Goal: Book appointment/travel/reservation

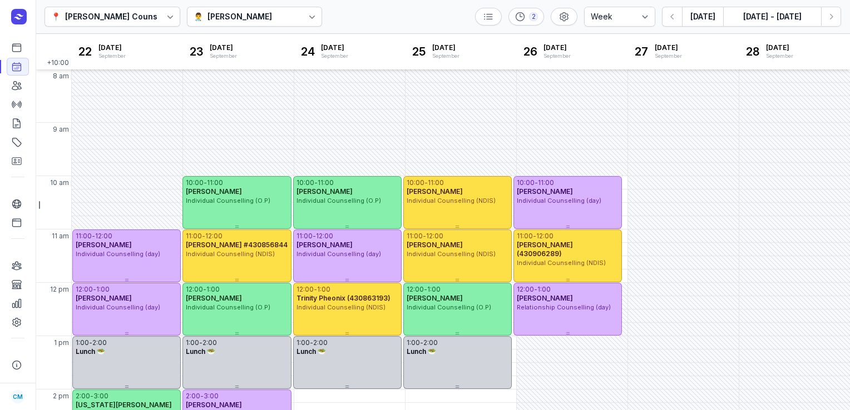
select select "week"
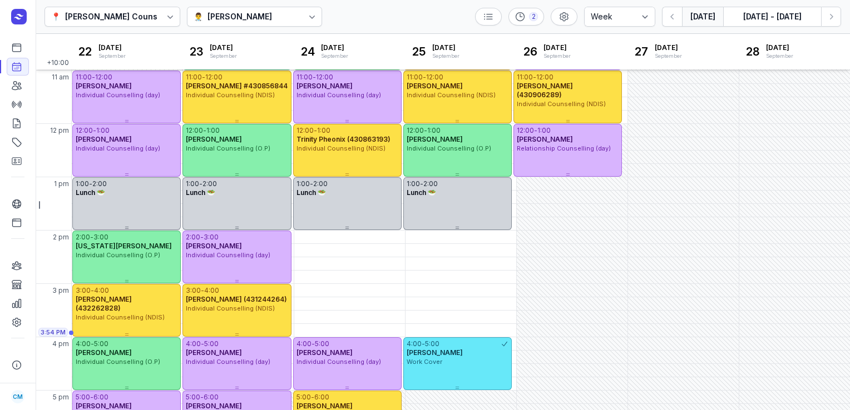
click at [713, 17] on button "[DATE]" at bounding box center [702, 17] width 41 height 20
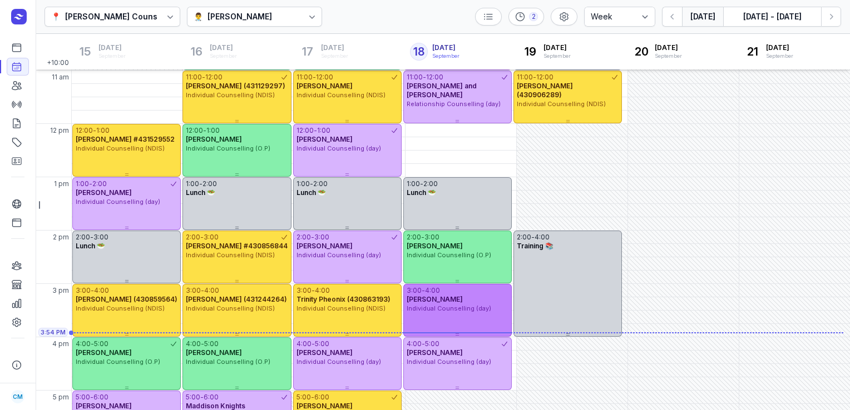
click at [448, 306] on span "Individual Counselling (day)" at bounding box center [448, 309] width 85 height 8
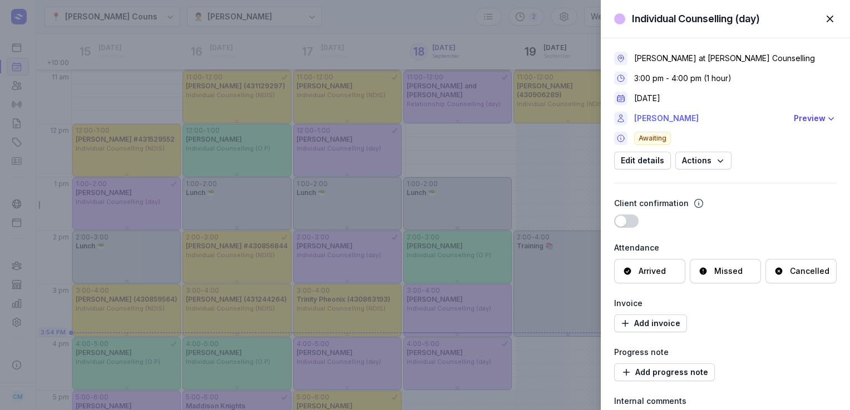
click at [652, 117] on link "[PERSON_NAME]" at bounding box center [710, 118] width 153 height 13
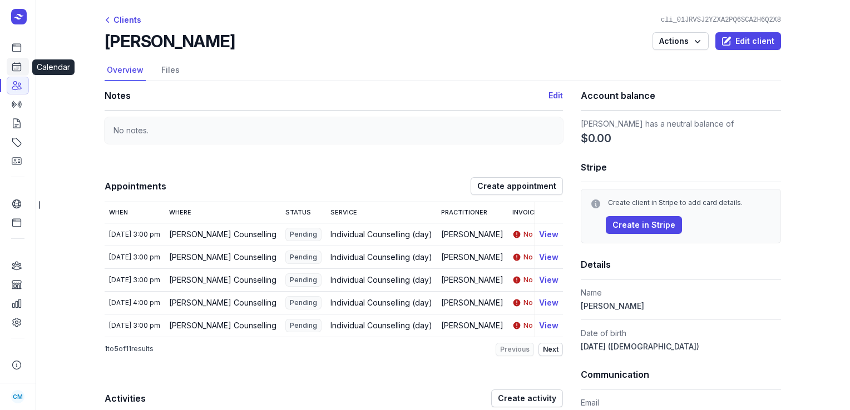
click at [19, 61] on link "Calendar" at bounding box center [18, 67] width 22 height 18
select select "week"
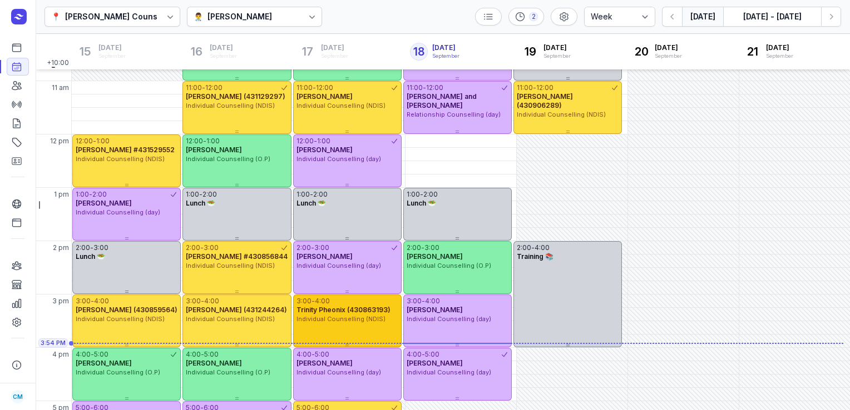
scroll to position [283, 0]
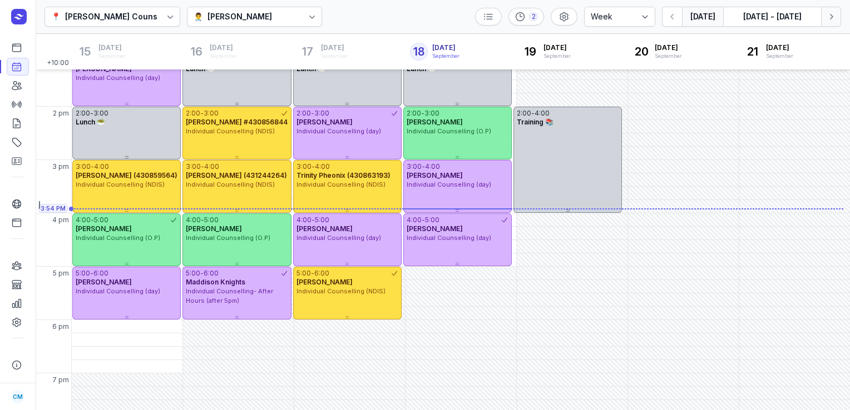
click at [838, 12] on button "Next week" at bounding box center [831, 17] width 20 height 20
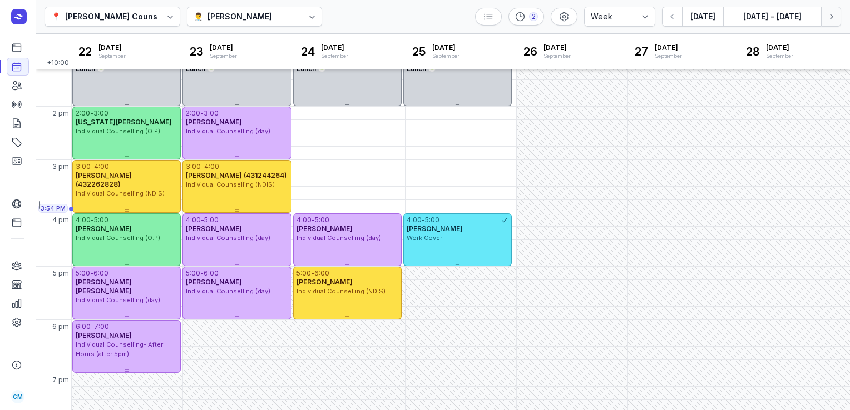
click at [838, 12] on button "Next week" at bounding box center [831, 17] width 20 height 20
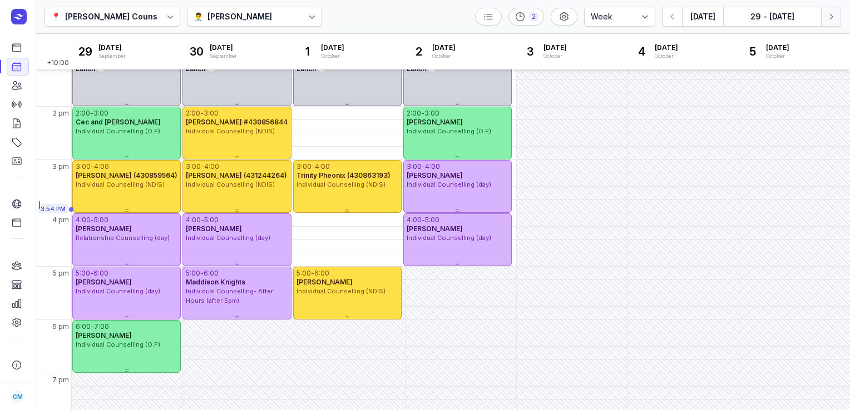
click at [827, 13] on icon "button" at bounding box center [830, 16] width 11 height 11
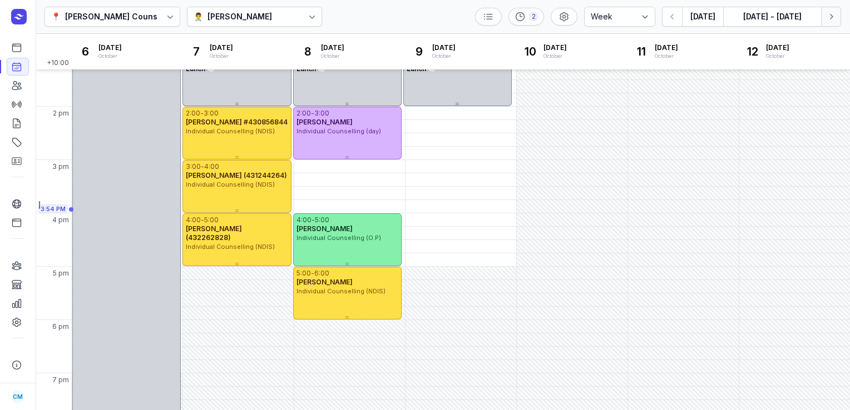
click at [827, 13] on icon "button" at bounding box center [830, 16] width 11 height 11
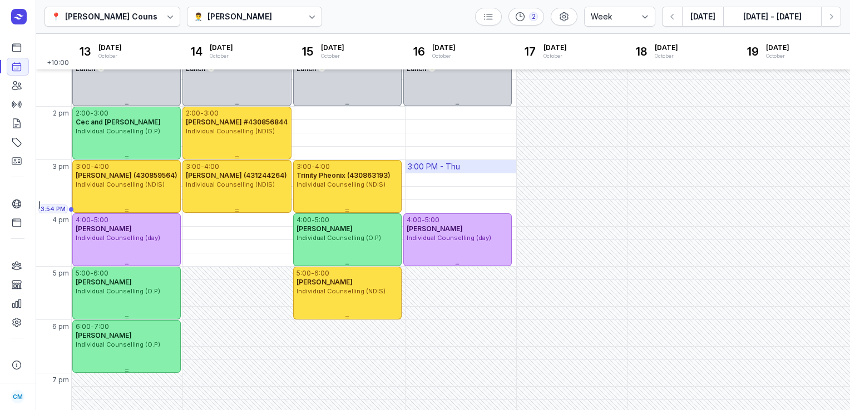
click at [462, 163] on div "3:00 PM - Thu" at bounding box center [460, 166] width 111 height 13
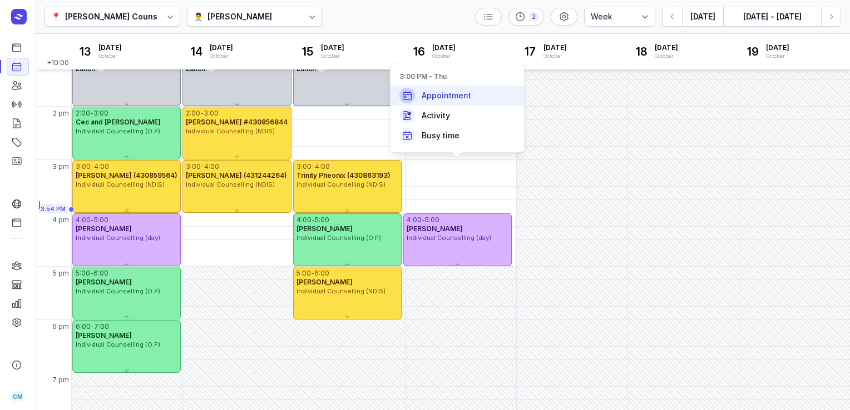
click at [451, 102] on div "Appointment" at bounding box center [456, 96] width 133 height 20
select select
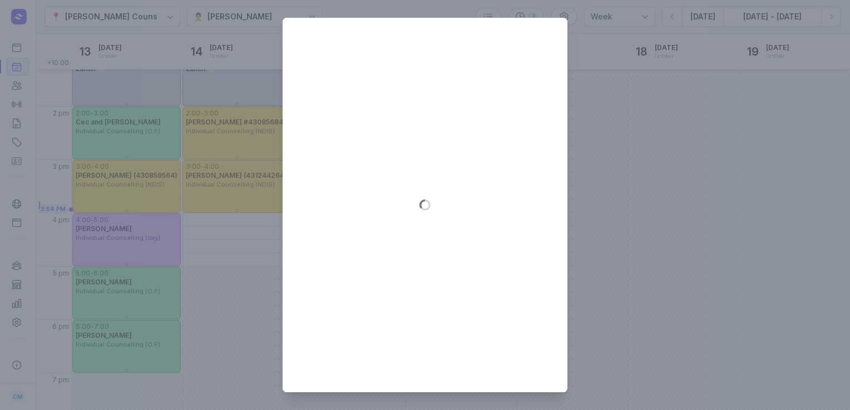
type input "[DATE]"
select select "15:00"
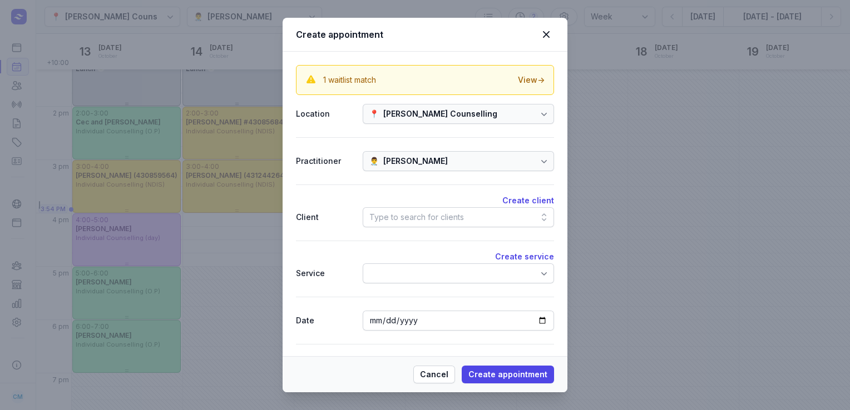
click at [409, 220] on div "Type to search for clients" at bounding box center [416, 217] width 95 height 13
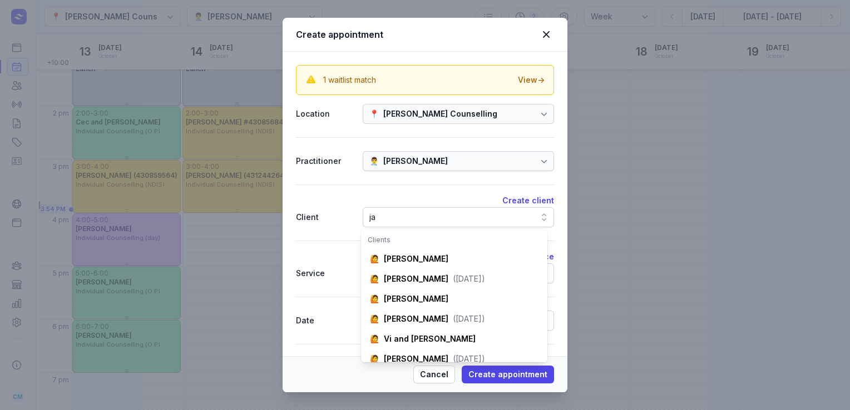
scroll to position [0, 9]
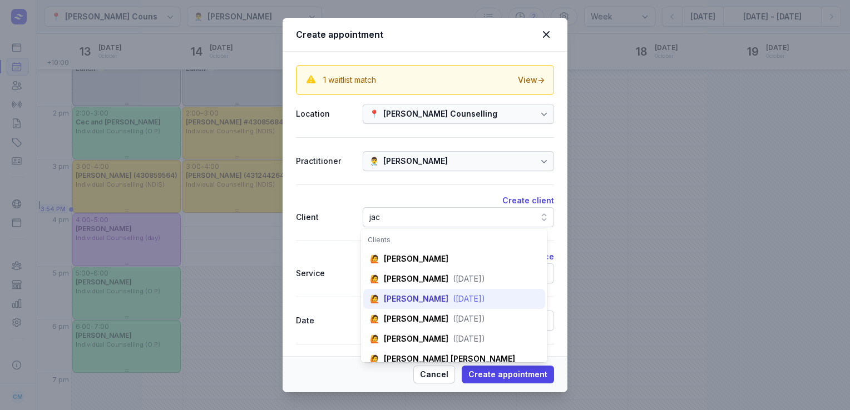
type input "jac"
click at [423, 300] on div "[PERSON_NAME]" at bounding box center [416, 299] width 64 height 11
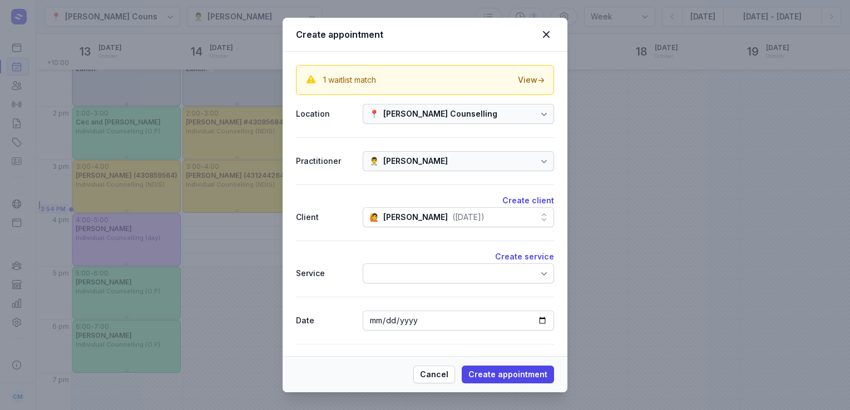
click at [412, 275] on div at bounding box center [458, 274] width 191 height 20
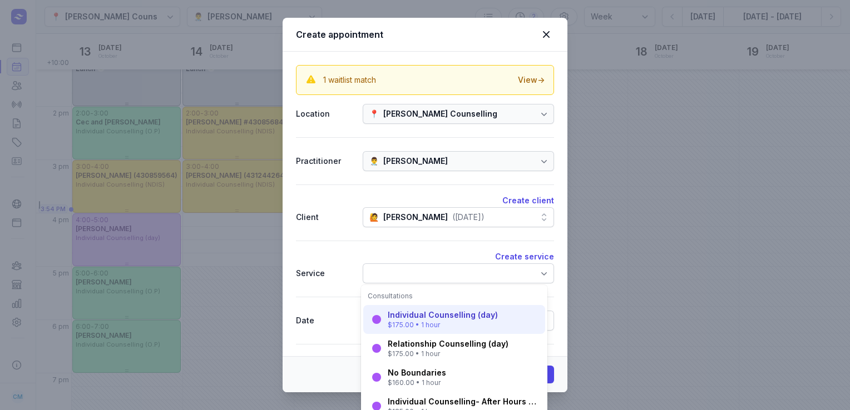
click at [412, 317] on div "Individual Counselling (day)" at bounding box center [443, 315] width 110 height 11
select select "16:00"
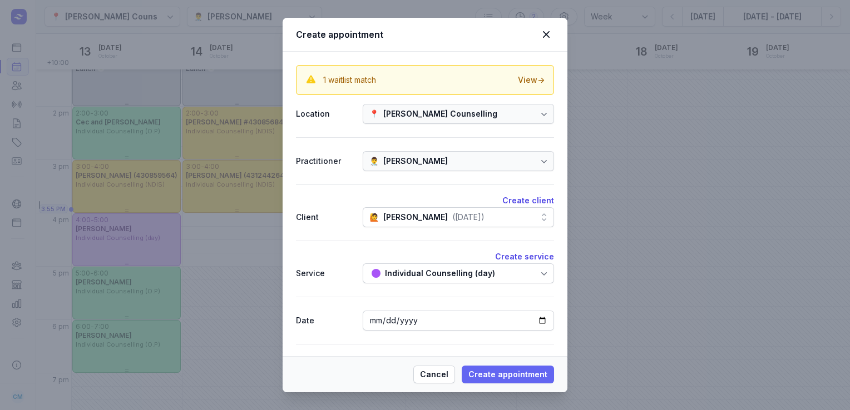
click at [483, 375] on span "Create appointment" at bounding box center [507, 374] width 79 height 13
select select
